Goal: Navigation & Orientation: Understand site structure

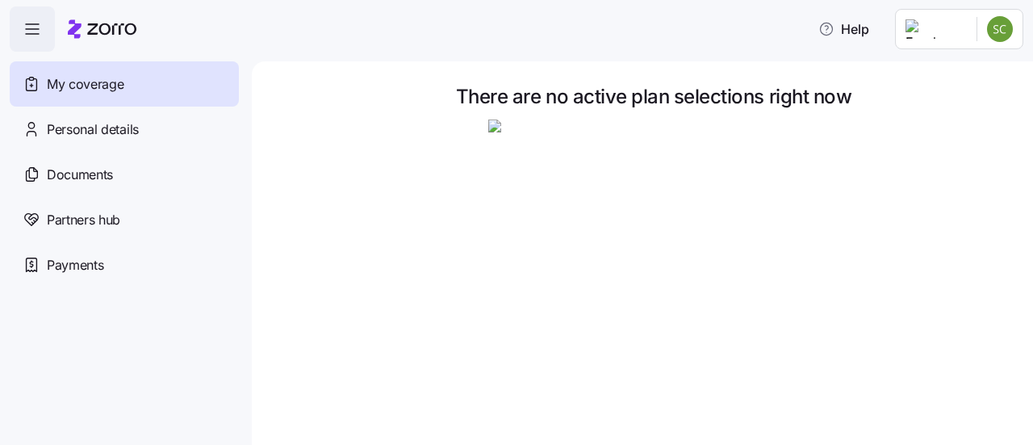
click at [50, 37] on span "button" at bounding box center [32, 29] width 44 height 44
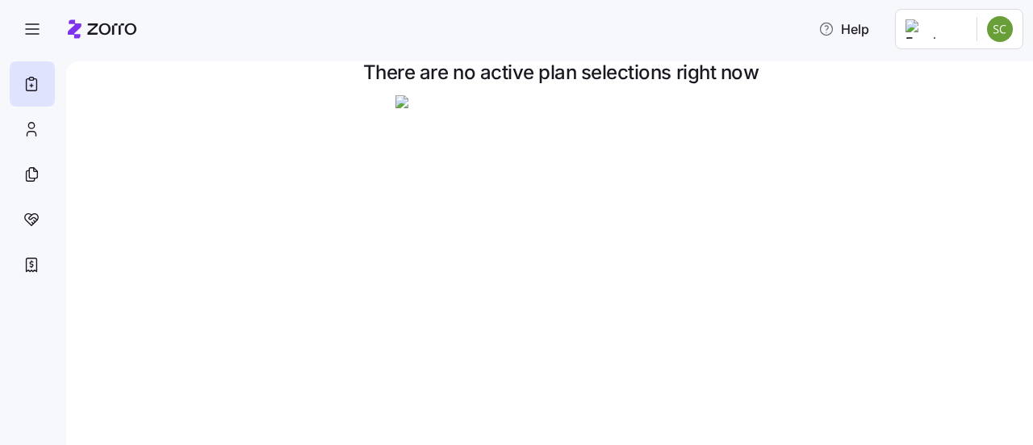
scroll to position [24, 0]
click at [48, 125] on div at bounding box center [32, 129] width 45 height 45
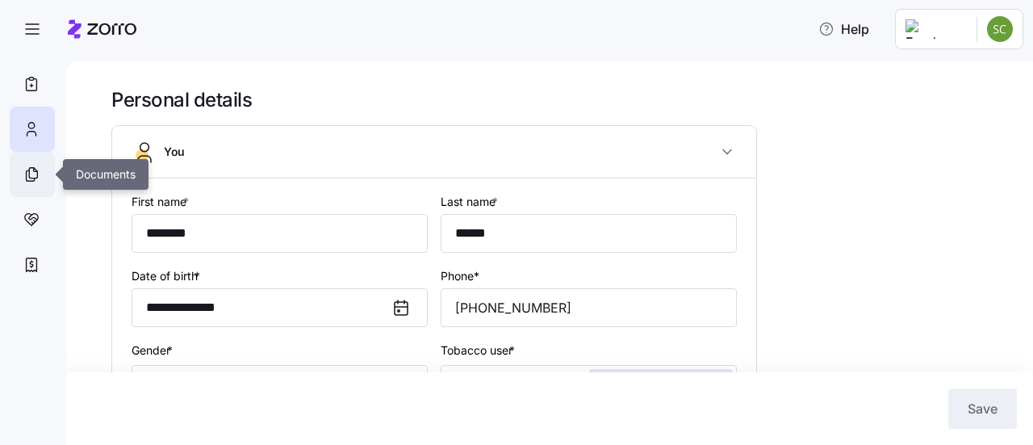
click at [31, 180] on icon at bounding box center [32, 174] width 18 height 19
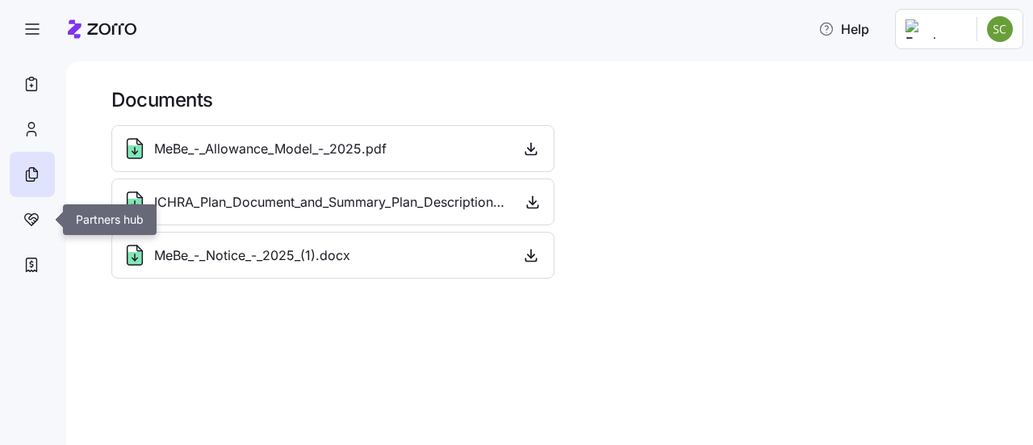
click at [34, 220] on icon at bounding box center [35, 221] width 2 height 2
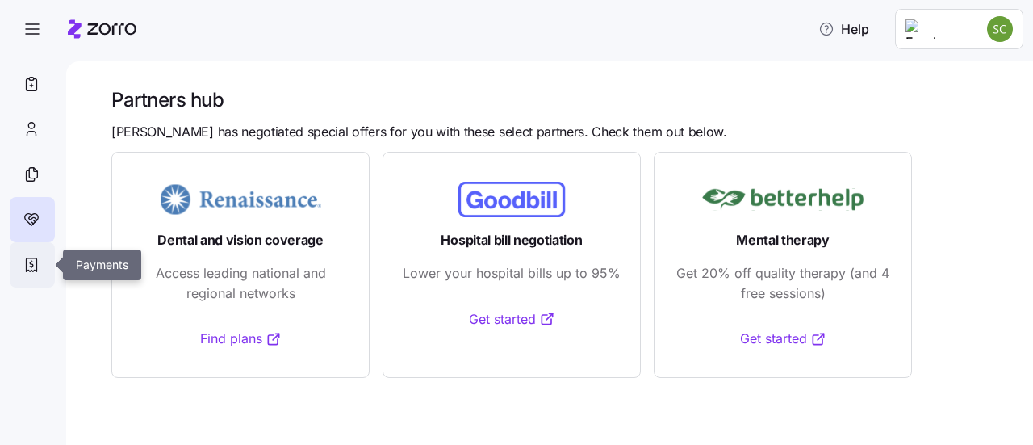
click at [31, 257] on icon at bounding box center [32, 264] width 18 height 19
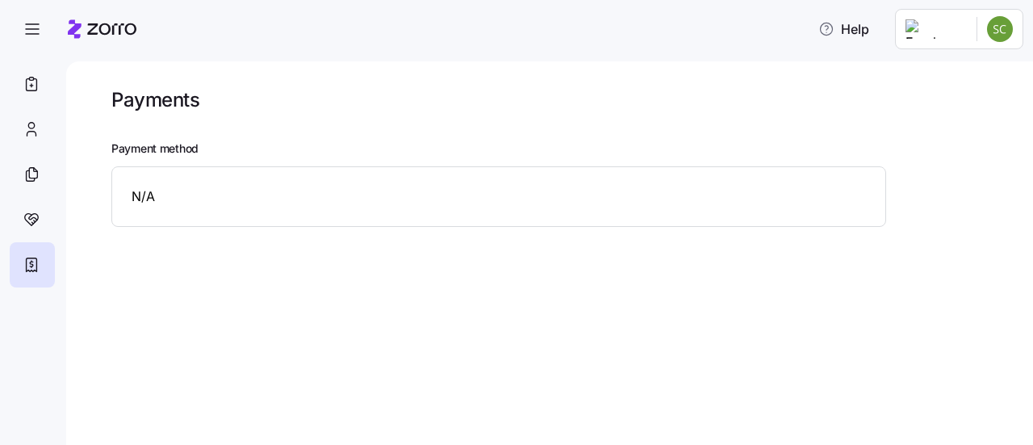
click at [37, 23] on icon "button" at bounding box center [32, 28] width 19 height 19
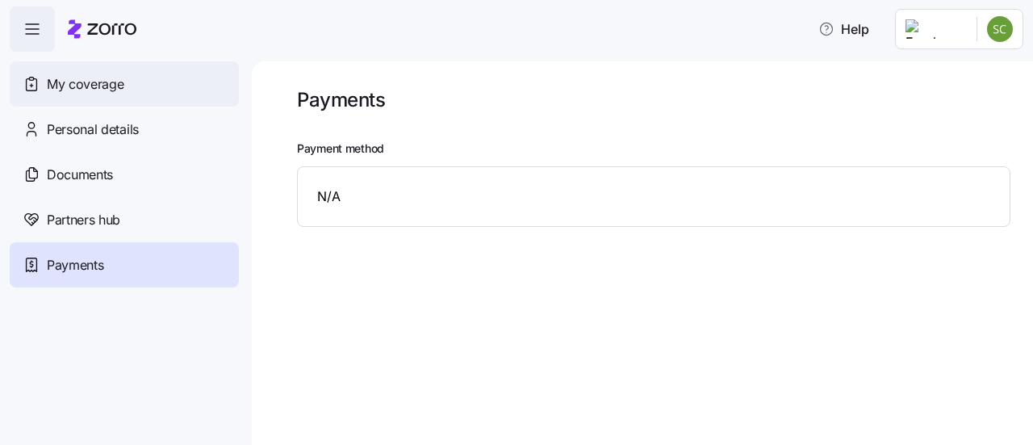
click at [69, 73] on div "My coverage" at bounding box center [124, 83] width 229 height 45
